Goal: Task Accomplishment & Management: Use online tool/utility

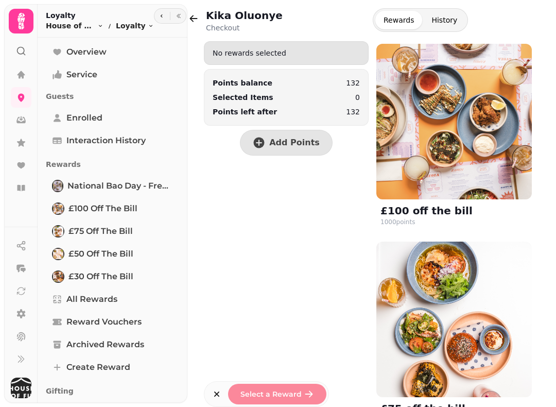
click at [197, 20] on icon "button" at bounding box center [193, 18] width 10 height 10
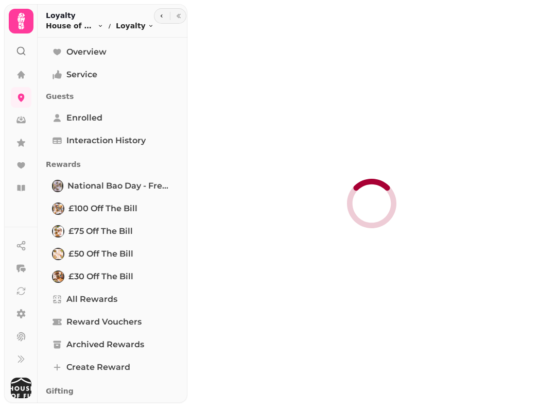
select select "**"
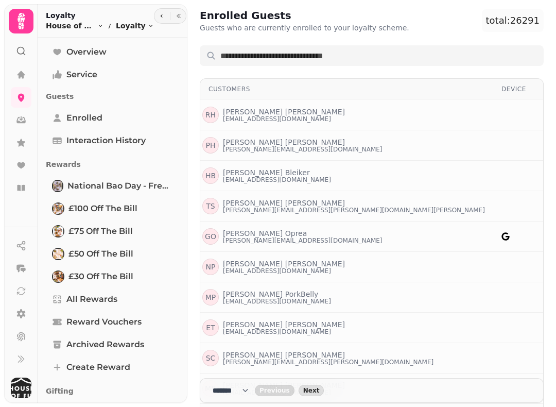
click at [23, 73] on icon at bounding box center [21, 75] width 10 height 10
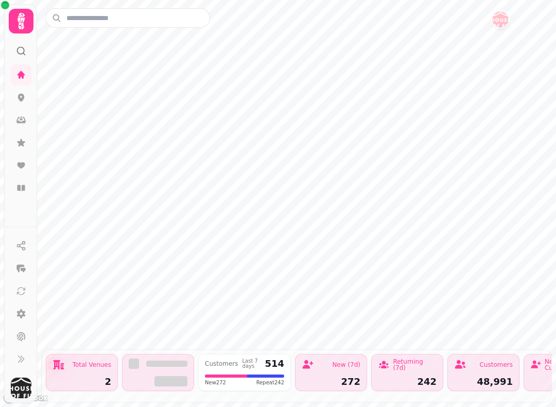
click at [20, 22] on icon at bounding box center [21, 21] width 7 height 16
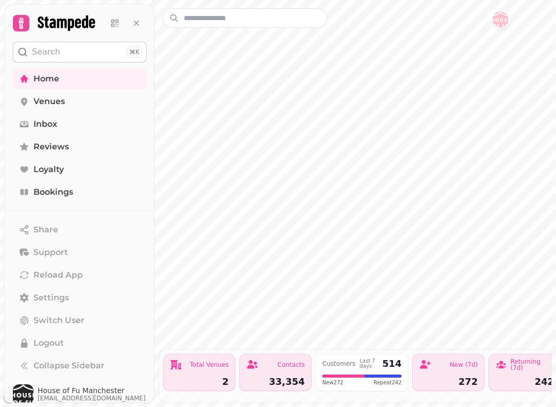
click at [68, 193] on span "Bookings" at bounding box center [53, 192] width 40 height 12
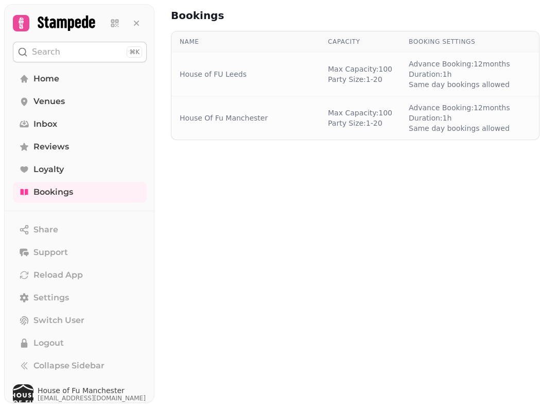
click at [390, 79] on td "[PERSON_NAME]: 100 Party Size: 1 - 20" at bounding box center [360, 75] width 81 height 44
click at [268, 65] on td "House of FU Leeds" at bounding box center [245, 75] width 148 height 44
click at [228, 72] on link "House of FU Leeds" at bounding box center [213, 74] width 67 height 10
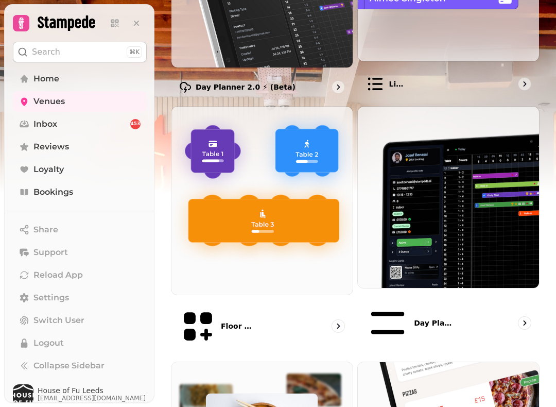
scroll to position [249, 0]
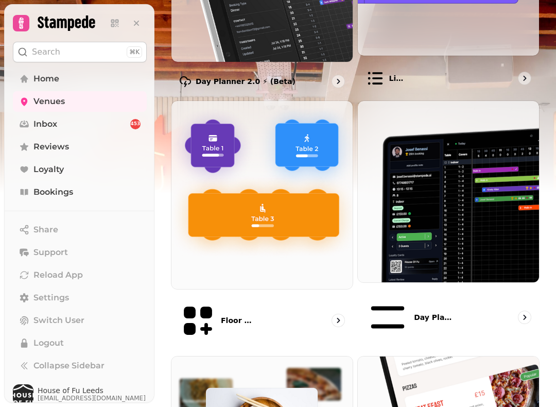
click at [465, 291] on div "Day planner (legacy)" at bounding box center [448, 317] width 182 height 61
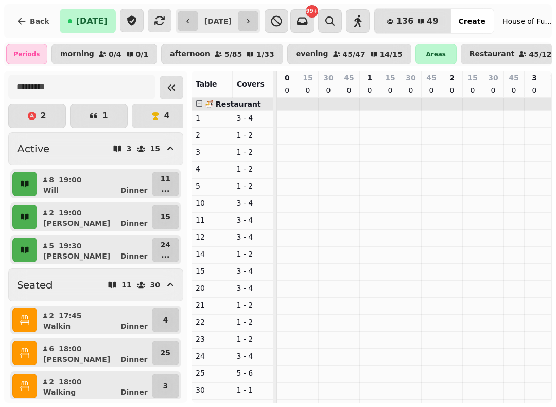
scroll to position [0, 1456]
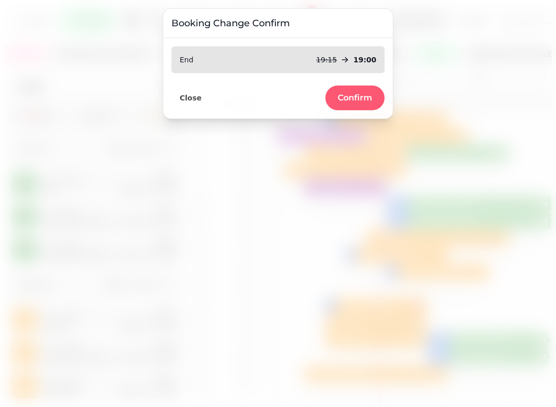
click at [356, 91] on button "Confirm" at bounding box center [354, 97] width 59 height 25
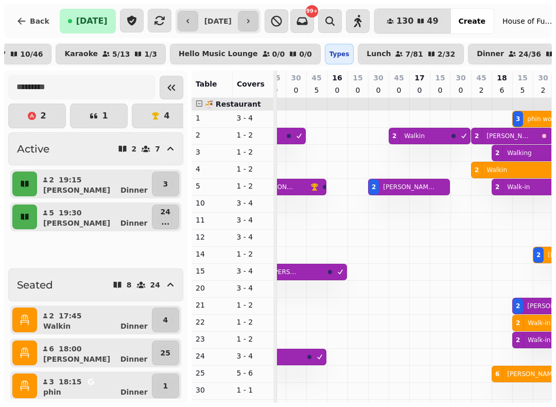
scroll to position [0, 553]
click at [442, 160] on td at bounding box center [440, 388] width 21 height 580
click at [435, 147] on td at bounding box center [440, 388] width 21 height 580
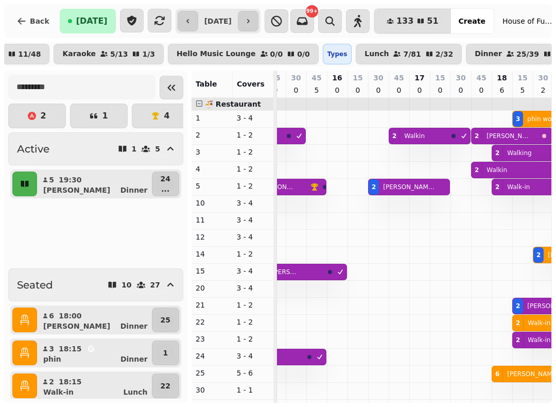
click at [37, 23] on span "Back" at bounding box center [40, 21] width 20 height 7
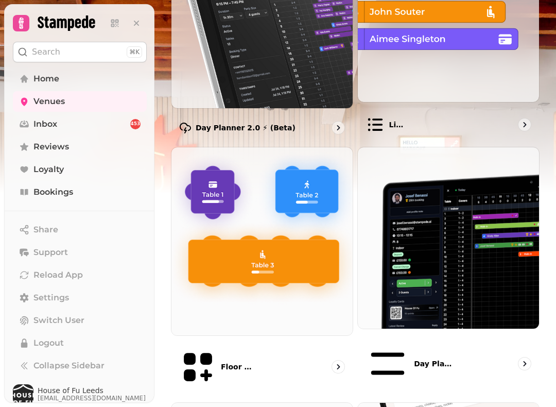
scroll to position [181, 0]
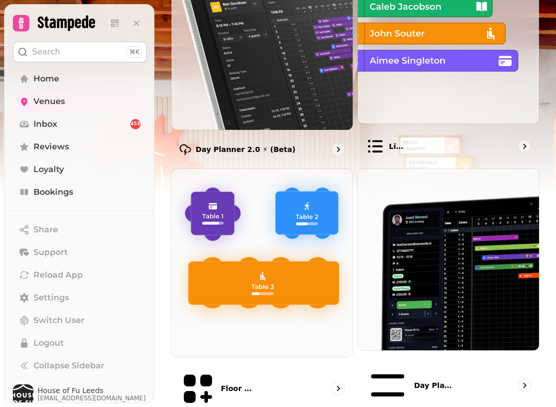
click at [438, 275] on img at bounding box center [448, 259] width 181 height 181
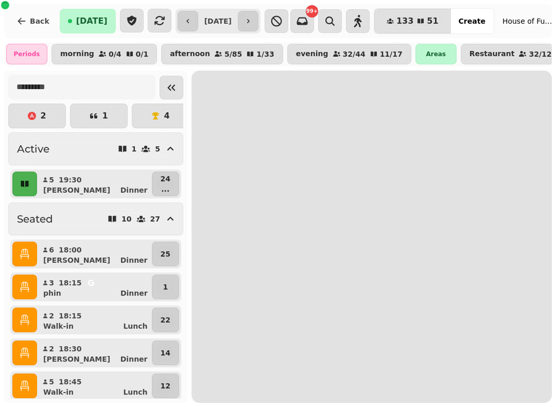
click at [172, 81] on button "Collapse sidebar" at bounding box center [172, 88] width 24 height 24
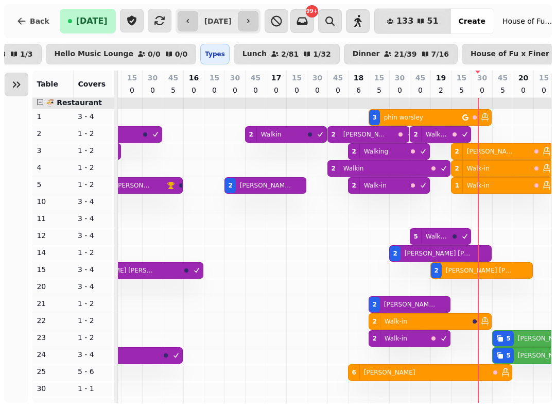
click at [286, 132] on div "2 Walkin" at bounding box center [275, 134] width 58 height 15
select select "**********"
select select "*"
select select "****"
select select "********"
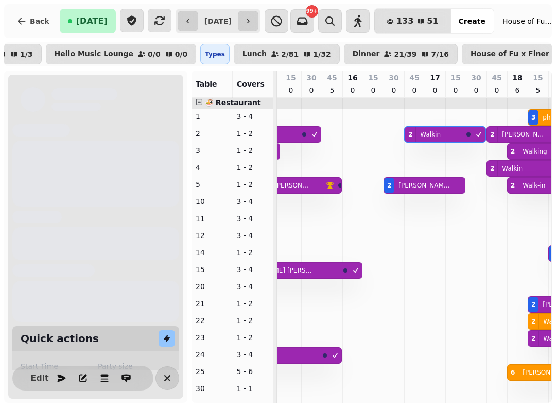
scroll to position [2, 1298]
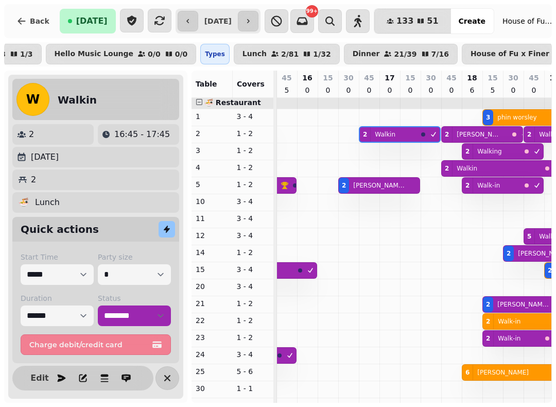
click at [172, 379] on icon "button" at bounding box center [167, 378] width 12 height 12
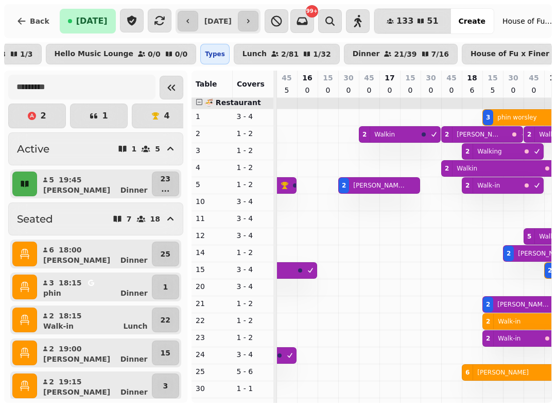
click at [481, 151] on p "Walking" at bounding box center [489, 151] width 24 height 8
select select "**********"
select select "*"
select select "****"
select select "********"
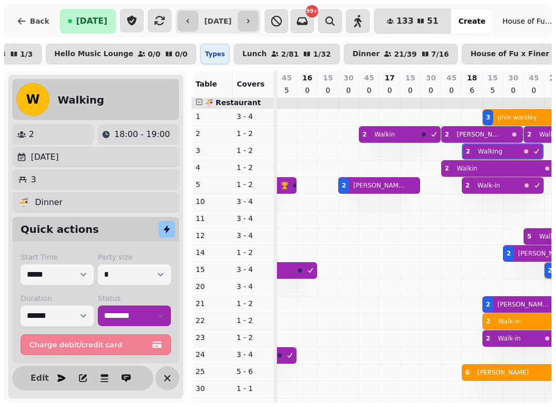
scroll to position [2, 1456]
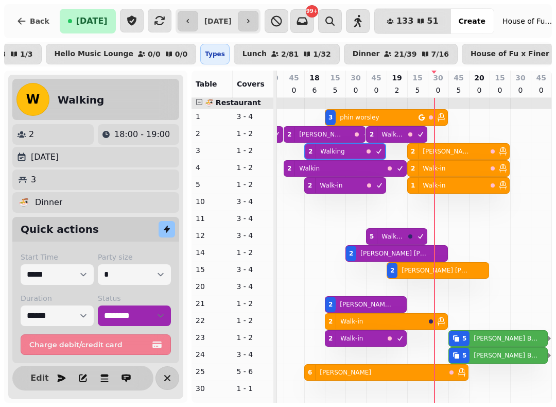
click at [315, 169] on p "Walkin" at bounding box center [309, 168] width 21 height 8
click at [337, 187] on p "Walk-in" at bounding box center [331, 185] width 23 height 8
click at [320, 136] on p "[PERSON_NAME]" at bounding box center [320, 134] width 42 height 8
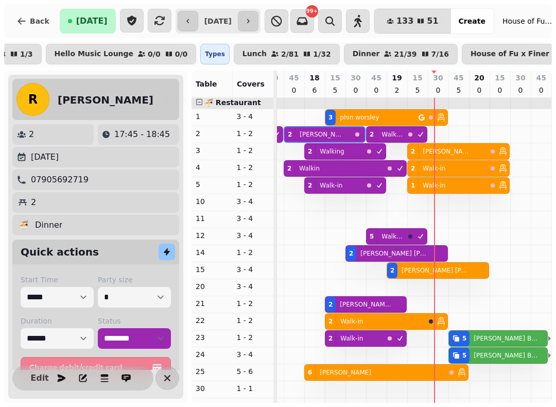
click at [356, 303] on p "[PERSON_NAME]" at bounding box center [366, 304] width 53 height 8
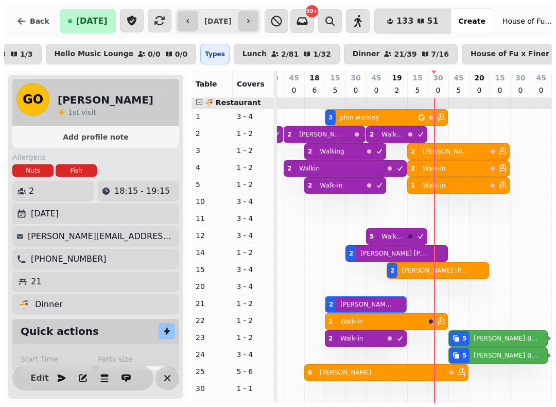
click at [356, 322] on p "Walk-in" at bounding box center [351, 321] width 23 height 8
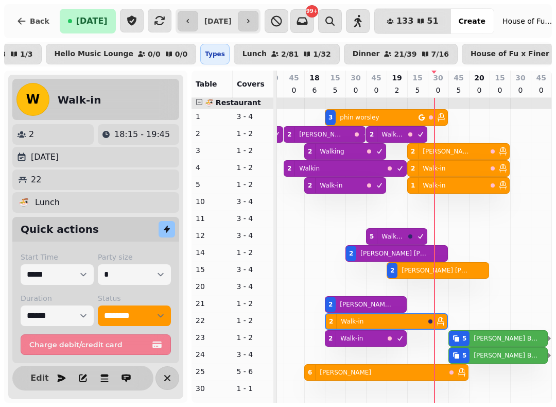
click at [355, 334] on p "Walk-in" at bounding box center [351, 338] width 23 height 8
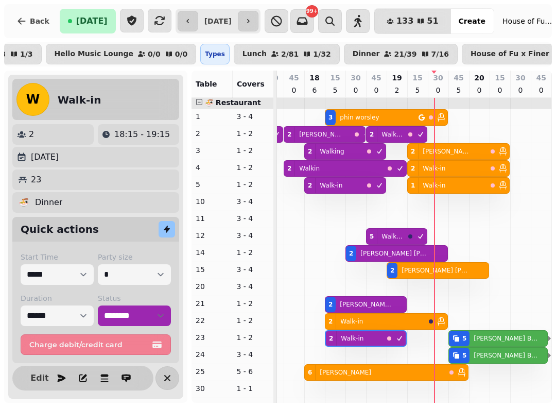
click at [357, 368] on div "6 [PERSON_NAME]" at bounding box center [375, 372] width 141 height 15
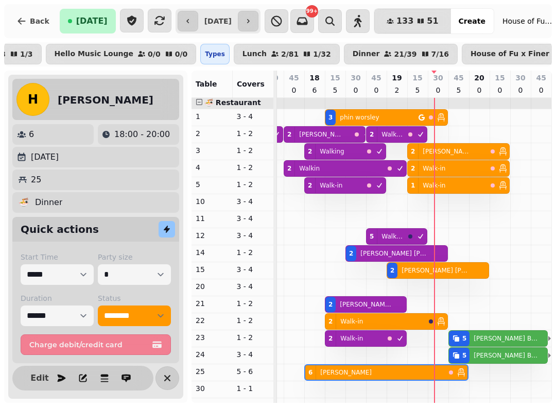
click at [166, 372] on icon "button" at bounding box center [167, 378] width 12 height 12
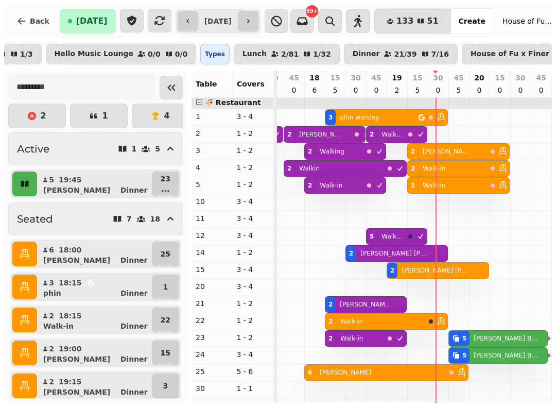
click at [153, 23] on icon "button" at bounding box center [159, 20] width 12 height 12
click at [154, 23] on icon "button" at bounding box center [159, 20] width 10 height 9
